Goal: Information Seeking & Learning: Learn about a topic

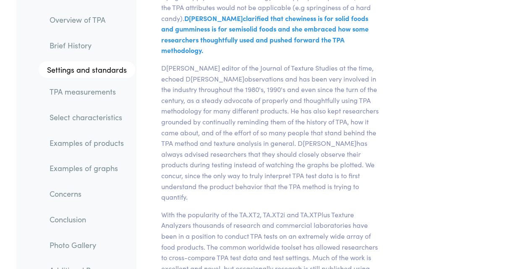
scroll to position [3232, 0]
click at [113, 142] on link "Examples of products" at bounding box center [89, 142] width 92 height 19
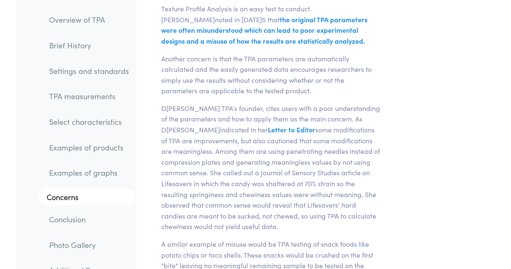
scroll to position [12735, 0]
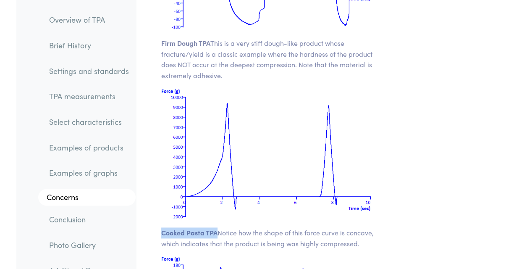
drag, startPoint x: 161, startPoint y: 133, endPoint x: 218, endPoint y: 134, distance: 56.3
click at [218, 227] on p "Cooked Pasta TPA Notice how the shape of this force curve is concave, which ind…" at bounding box center [270, 237] width 219 height 21
copy span "Cooked Pasta TPA"
